Goal: Information Seeking & Learning: Learn about a topic

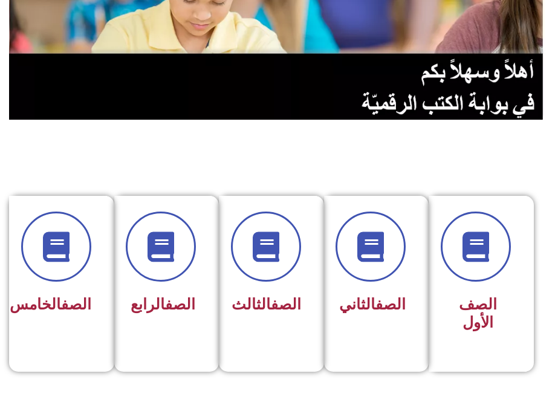
scroll to position [214, 0]
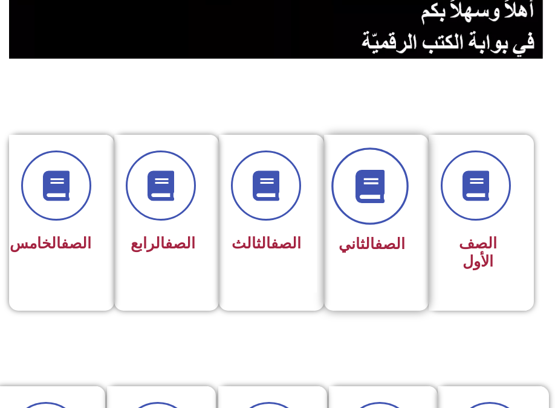
click at [380, 195] on icon at bounding box center [370, 186] width 33 height 33
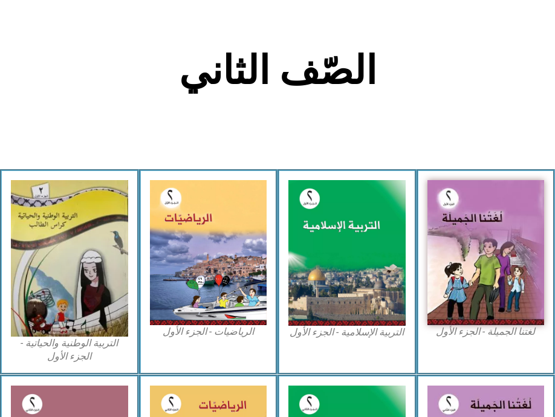
scroll to position [257, 0]
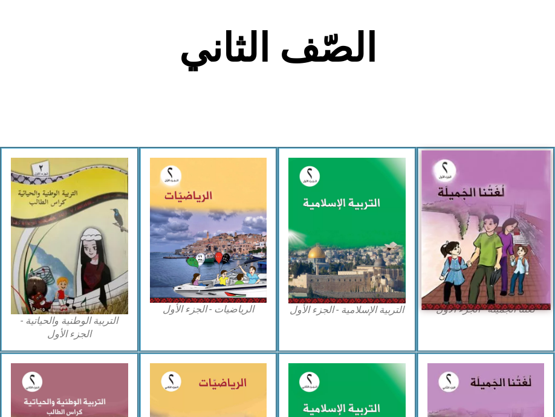
drag, startPoint x: 469, startPoint y: 274, endPoint x: 500, endPoint y: 238, distance: 48.1
click at [500, 238] on img at bounding box center [485, 231] width 129 height 160
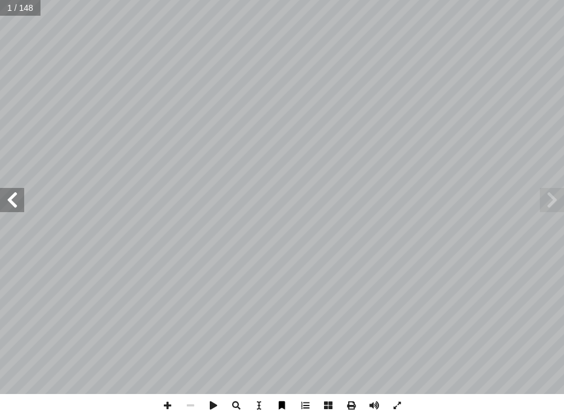
click at [287, 403] on span at bounding box center [282, 405] width 23 height 23
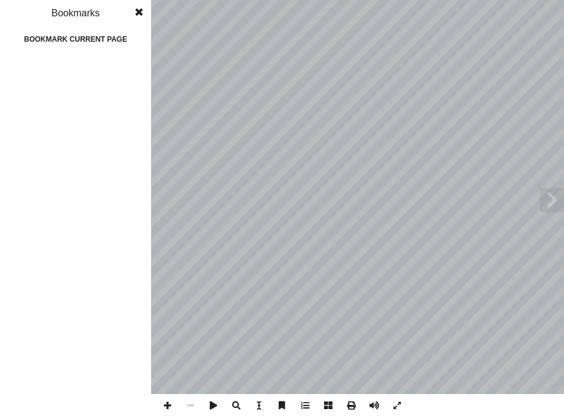
click at [284, 407] on span at bounding box center [282, 405] width 23 height 23
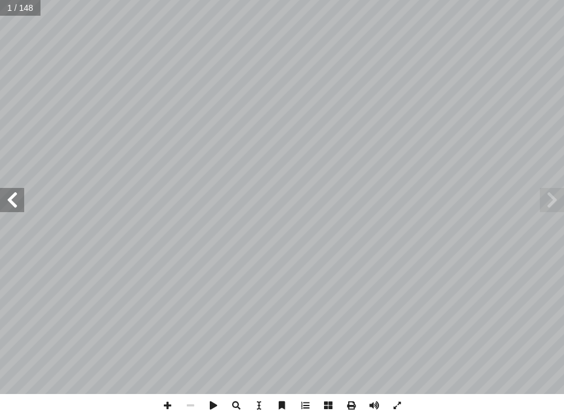
click at [284, 407] on span at bounding box center [282, 405] width 23 height 23
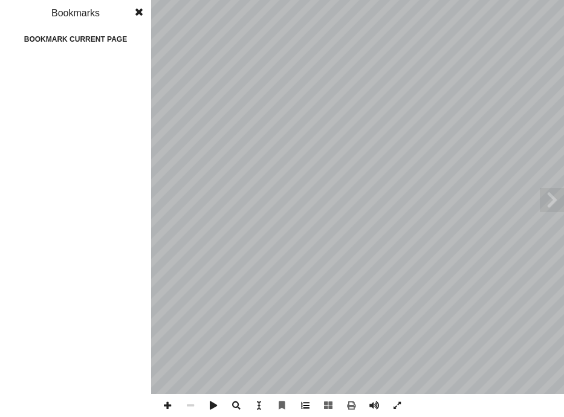
click at [308, 405] on span at bounding box center [305, 405] width 23 height 23
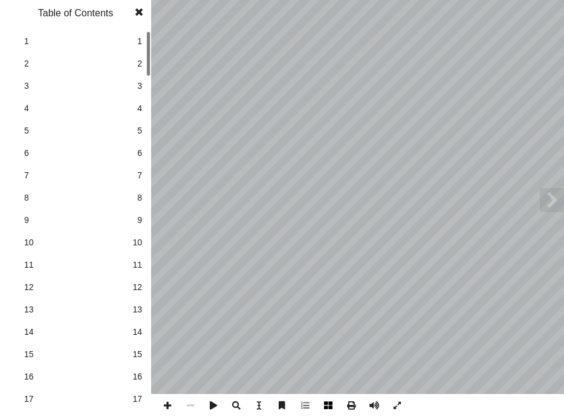
click at [324, 403] on span at bounding box center [328, 405] width 23 height 23
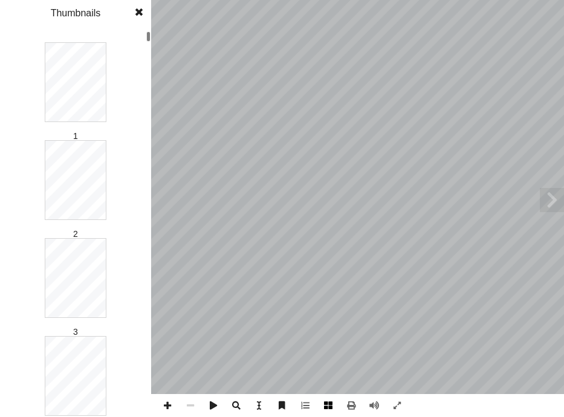
click at [335, 407] on span at bounding box center [328, 405] width 23 height 23
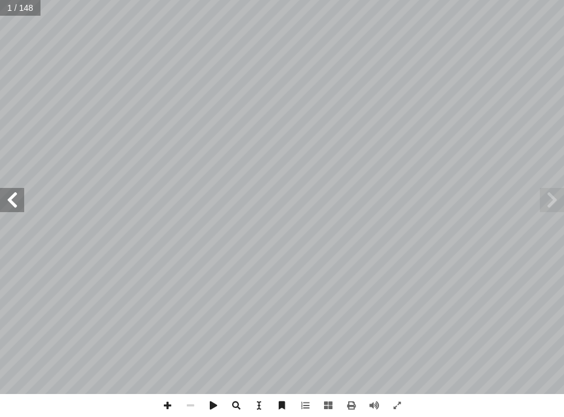
click at [19, 206] on span at bounding box center [12, 200] width 24 height 24
click at [13, 208] on span at bounding box center [12, 200] width 24 height 24
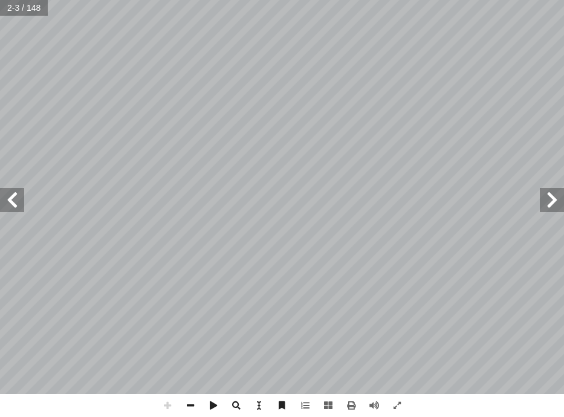
click at [13, 208] on span at bounding box center [12, 200] width 24 height 24
click at [191, 407] on span at bounding box center [190, 405] width 23 height 23
click at [14, 203] on span at bounding box center [12, 200] width 24 height 24
click at [14, 202] on span at bounding box center [12, 200] width 24 height 24
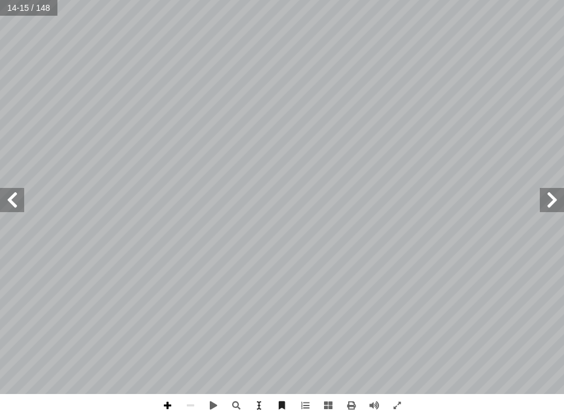
click at [163, 406] on span at bounding box center [167, 405] width 23 height 23
click at [167, 400] on span at bounding box center [167, 405] width 23 height 23
click at [543, 198] on span at bounding box center [552, 200] width 24 height 24
click at [19, 206] on span at bounding box center [12, 200] width 24 height 24
click at [0, 82] on html "الصفحة الرئيسية الصف الأول الصف الثاني الصف الثالث الصف الرابع الصف الخامس الصف…" at bounding box center [282, 41] width 564 height 82
